Goal: Task Accomplishment & Management: Use online tool/utility

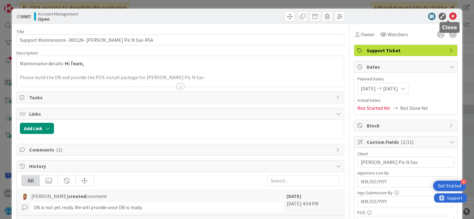
click at [449, 15] on icon at bounding box center [452, 16] width 7 height 7
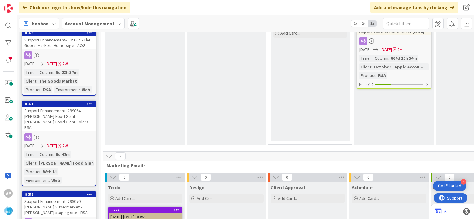
scroll to position [707, 0]
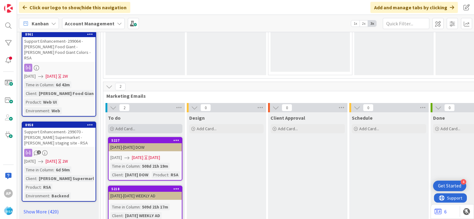
click at [143, 124] on div "Add Card..." at bounding box center [145, 128] width 74 height 9
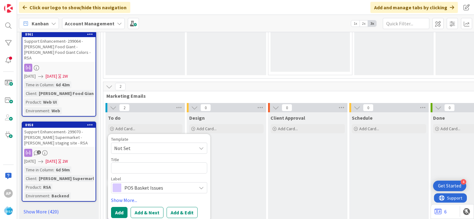
click at [130, 144] on span "Not Set" at bounding box center [152, 148] width 77 height 8
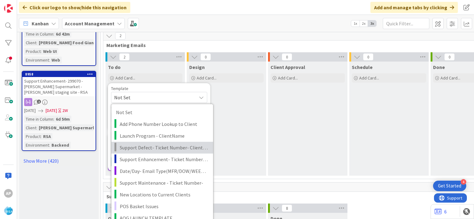
scroll to position [758, 0]
click at [144, 143] on span "Support Defect- Ticket Number- Client Name- Product Name" at bounding box center [164, 147] width 89 height 8
type textarea "x"
type textarea "Support Defect- Ticket Number- Client Name- Product Name"
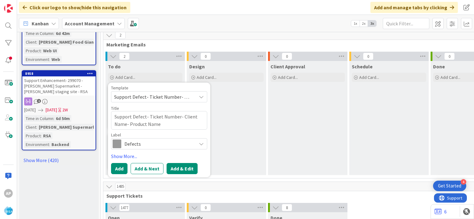
click at [175, 163] on button "Add & Edit" at bounding box center [181, 168] width 31 height 11
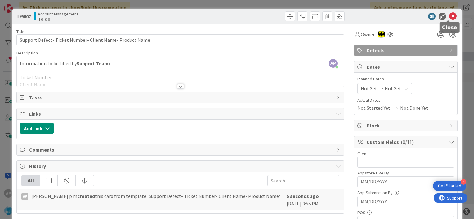
click at [449, 15] on icon at bounding box center [452, 16] width 7 height 7
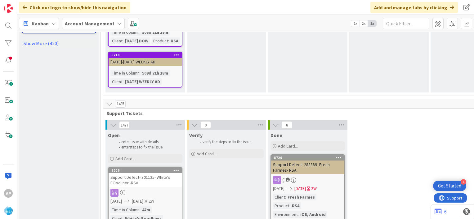
scroll to position [879, 0]
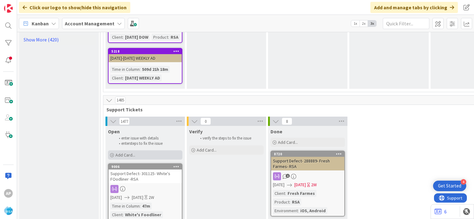
click at [144, 151] on div "Add Card..." at bounding box center [145, 155] width 74 height 9
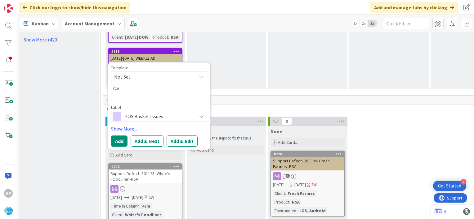
click at [200, 74] on icon at bounding box center [201, 76] width 5 height 5
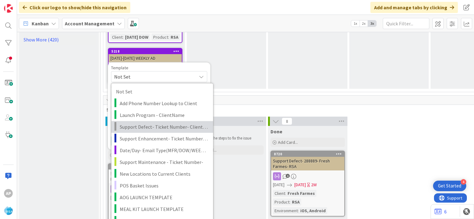
click at [157, 123] on span "Support Defect- Ticket Number- Client Name- Product Name" at bounding box center [164, 127] width 89 height 8
type textarea "x"
type textarea "Support Defect- Ticket Number- Client Name- Product Name"
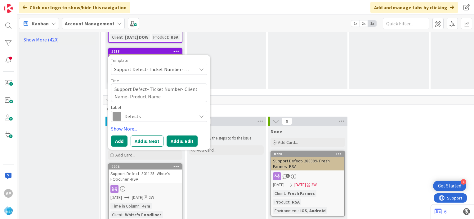
click at [180, 136] on button "Add & Edit" at bounding box center [181, 141] width 31 height 11
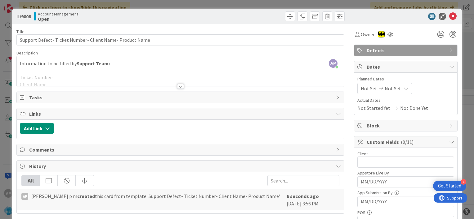
click at [363, 90] on span "Not Set" at bounding box center [368, 88] width 16 height 7
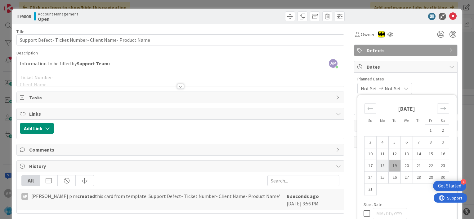
click at [376, 164] on td "18" at bounding box center [382, 166] width 12 height 12
type input "[DATE]"
click at [424, 177] on td "29" at bounding box center [430, 178] width 12 height 12
type input "[DATE]"
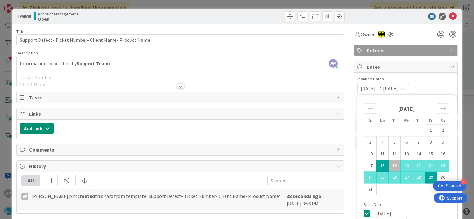
click at [430, 85] on div "[DATE] [DATE] Su Mo Tu We Th Fr Sa [DATE] 1 2 3 4 5 6 7 8 9 10 11 12 13 14 15 1…" at bounding box center [405, 88] width 97 height 11
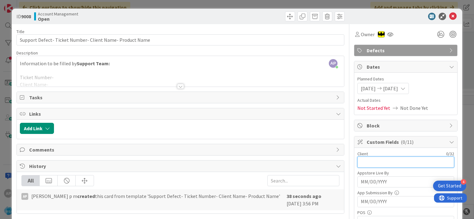
click at [357, 161] on input "text" at bounding box center [405, 162] width 97 height 11
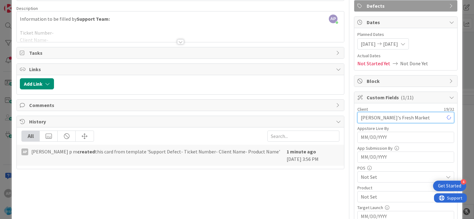
scroll to position [46, 0]
type input "[PERSON_NAME]'s Fresh Market"
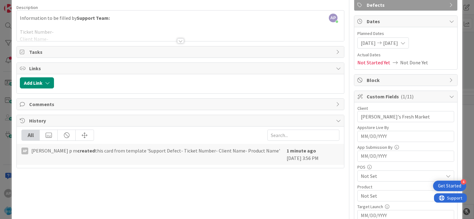
click at [255, 180] on div "Title 56 / 128 Support Defect- Ticket Number- Client Name- Product Name Descrip…" at bounding box center [180, 187] width 328 height 416
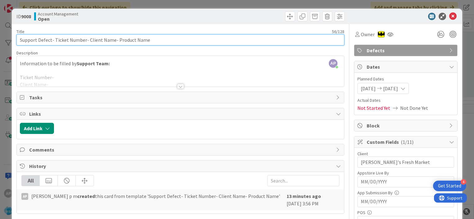
drag, startPoint x: 54, startPoint y: 38, endPoint x: 83, endPoint y: 40, distance: 28.9
click at [83, 40] on input "Support Defect- Ticket Number- Client Name- Product Name" at bounding box center [180, 39] width 328 height 11
paste input "#301144"
click at [55, 39] on input "Support Defect- #301144- Client Name- Product Name" at bounding box center [180, 39] width 328 height 11
drag, startPoint x: 71, startPoint y: 39, endPoint x: 96, endPoint y: 45, distance: 26.3
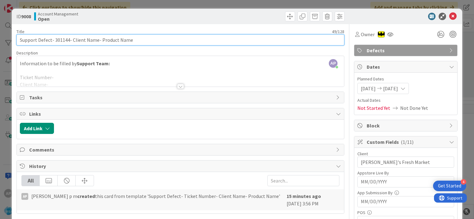
click at [96, 45] on input "Support Defect- 301144- Client Name- Product Name" at bounding box center [180, 39] width 328 height 11
drag, startPoint x: 99, startPoint y: 39, endPoint x: 147, endPoint y: 41, distance: 48.1
click at [147, 41] on input "Support Defect- 301144- [PERSON_NAME]'s Fresh- Product Name" at bounding box center [180, 39] width 328 height 11
type input "Support Defect- 301144- [PERSON_NAME]'s Fresh- RSA"
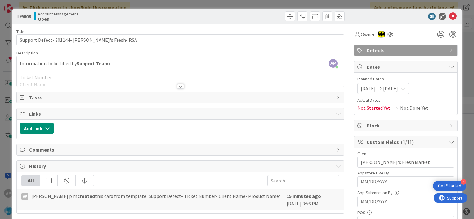
click at [179, 85] on div at bounding box center [180, 86] width 7 height 5
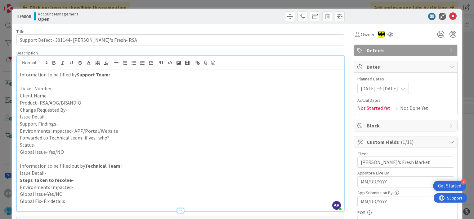
click at [63, 86] on p "Ticket Number-" at bounding box center [180, 88] width 321 height 7
paste div
click at [56, 89] on p "Ticket Number- #301144" at bounding box center [180, 88] width 321 height 7
click at [53, 96] on p "Client Name-" at bounding box center [180, 95] width 321 height 7
click at [83, 104] on p "Product- RSA/AOG/BRANDIQ" at bounding box center [180, 102] width 321 height 7
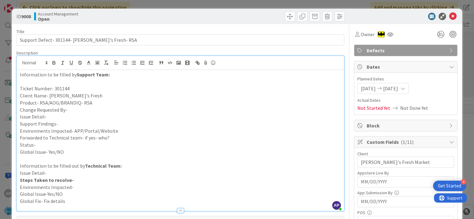
click at [77, 109] on p "Change Requested By-" at bounding box center [180, 110] width 321 height 7
click at [50, 118] on p "Issue Detail-" at bounding box center [180, 116] width 321 height 7
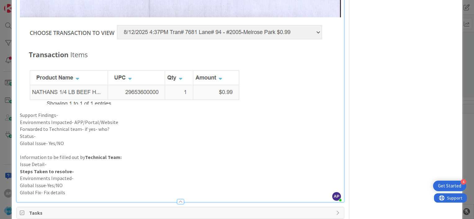
scroll to position [1428, 0]
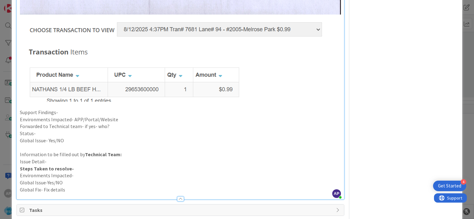
click at [74, 112] on p "Support Findings-" at bounding box center [180, 112] width 321 height 7
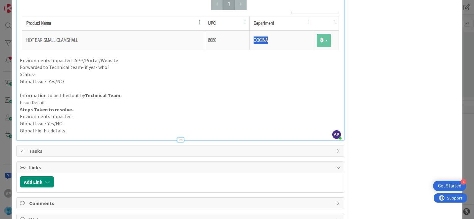
scroll to position [1979, 0]
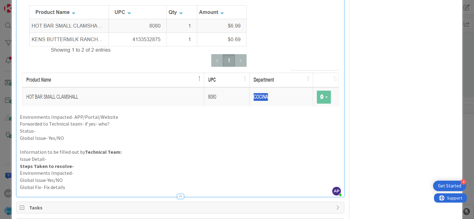
click at [116, 118] on p "Environments Impacted- APP/Portal/Website" at bounding box center [180, 117] width 321 height 7
click at [122, 123] on p "Forwarded to Technical team- if yes- who?" at bounding box center [180, 124] width 321 height 7
click at [73, 131] on p "Status-" at bounding box center [180, 131] width 321 height 7
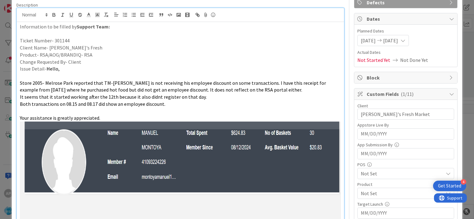
scroll to position [0, 0]
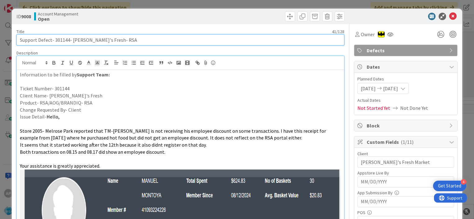
drag, startPoint x: 54, startPoint y: 40, endPoint x: 95, endPoint y: 38, distance: 41.2
click at [95, 38] on input "Support Defect- 301144- [PERSON_NAME]'s Fresh- RSA" at bounding box center [180, 39] width 328 height 11
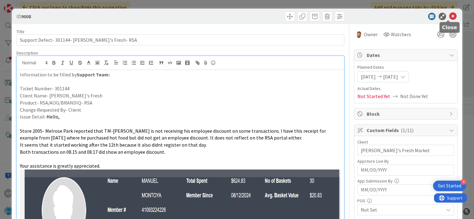
click at [449, 16] on icon at bounding box center [452, 16] width 7 height 7
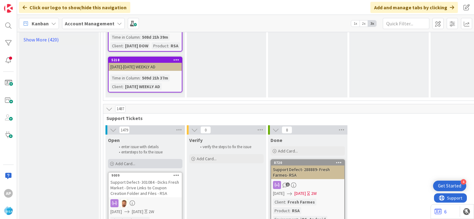
click at [124, 161] on span "Add Card..." at bounding box center [125, 164] width 20 height 6
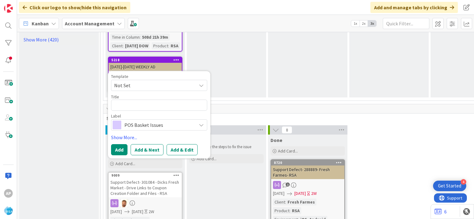
click at [201, 83] on icon at bounding box center [201, 85] width 5 height 5
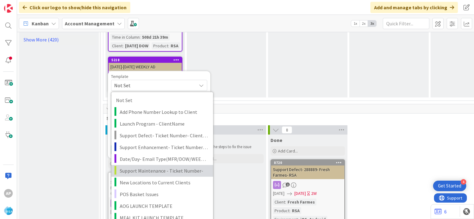
click at [142, 167] on span "Support Maintenance - Ticket Number-" at bounding box center [164, 171] width 89 height 8
type textarea "x"
type textarea "Support Maintenance - Ticket Number-"
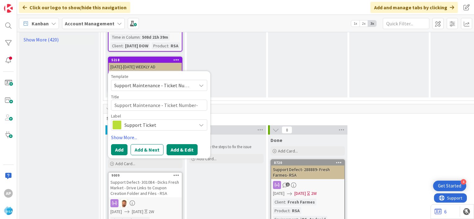
click at [183, 144] on button "Add & Edit" at bounding box center [181, 149] width 31 height 11
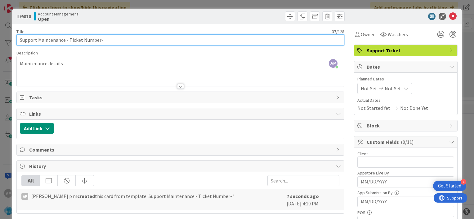
drag, startPoint x: 68, startPoint y: 41, endPoint x: 98, endPoint y: 38, distance: 30.2
click at [98, 38] on input "Support Maintenance - Ticket Number-" at bounding box center [180, 39] width 328 height 11
paste input "#301175"
click at [70, 39] on input "Support Maintenance - #301175-" at bounding box center [180, 39] width 328 height 11
click at [91, 39] on input "Support Maintenance - 301175-" at bounding box center [180, 39] width 328 height 11
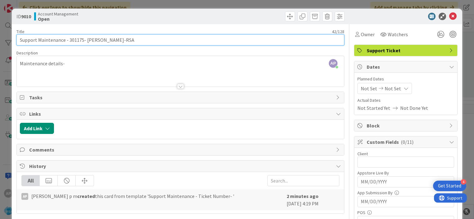
type input "Support Maintenance - 301175- [PERSON_NAME]-RSA"
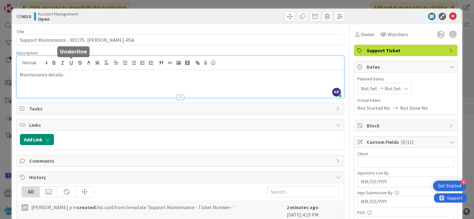
click at [75, 62] on div "AP [PERSON_NAME] p m joined 1 m ago Maintenance details-" at bounding box center [180, 77] width 327 height 42
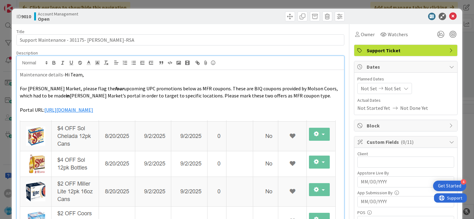
click at [360, 86] on span "Not Set" at bounding box center [368, 88] width 16 height 7
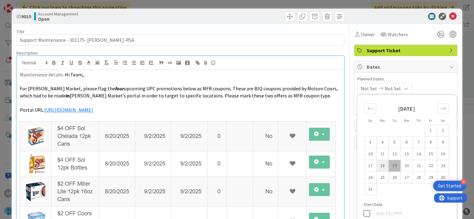
click at [376, 165] on td "18" at bounding box center [382, 166] width 12 height 12
type input "[DATE]"
click at [424, 178] on td "29" at bounding box center [430, 178] width 12 height 12
type input "[DATE]"
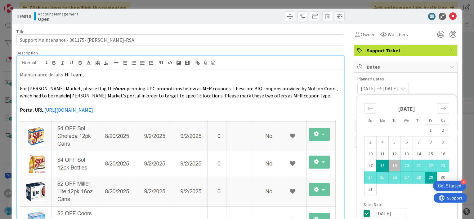
click at [429, 84] on div "[DATE] [DATE] Su Mo Tu We Th Fr Sa [DATE] 1 2 3 4 5 6 7 8 9 10 11 12 13 14 15 1…" at bounding box center [405, 88] width 97 height 11
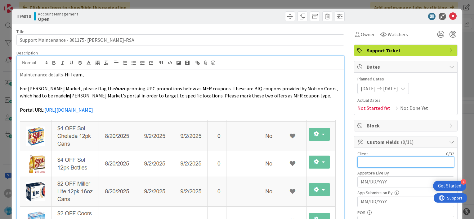
click at [364, 161] on input "text" at bounding box center [405, 162] width 97 height 11
type input "[PERSON_NAME]"
click at [440, 97] on span "Actual Dates" at bounding box center [405, 100] width 97 height 7
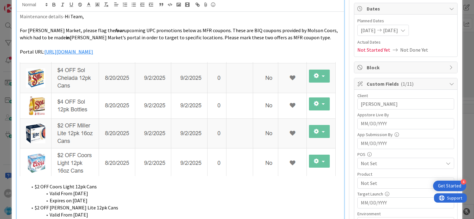
scroll to position [71, 0]
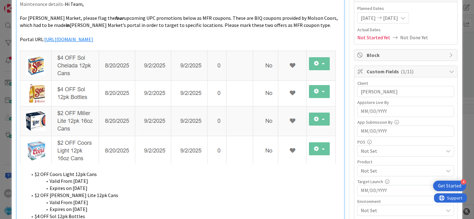
click at [366, 170] on span "Not Set" at bounding box center [401, 170] width 82 height 7
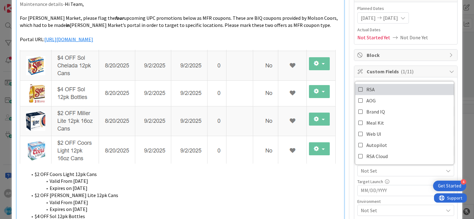
click at [358, 87] on icon at bounding box center [360, 89] width 5 height 9
click at [433, 31] on span "Actual Dates" at bounding box center [405, 30] width 97 height 7
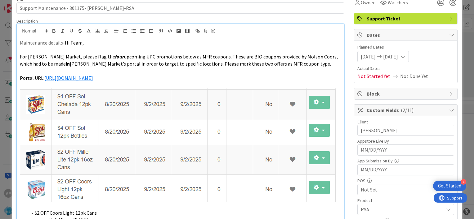
scroll to position [0, 0]
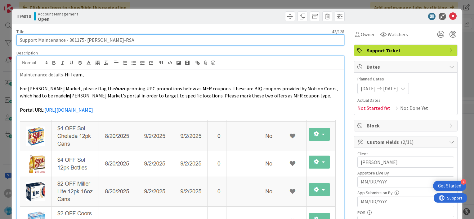
drag, startPoint x: 104, startPoint y: 40, endPoint x: 66, endPoint y: 38, distance: 37.9
click at [66, 38] on input "Support Maintenance - 301175- [PERSON_NAME]-RSA" at bounding box center [180, 39] width 328 height 11
